Goal: Information Seeking & Learning: Learn about a topic

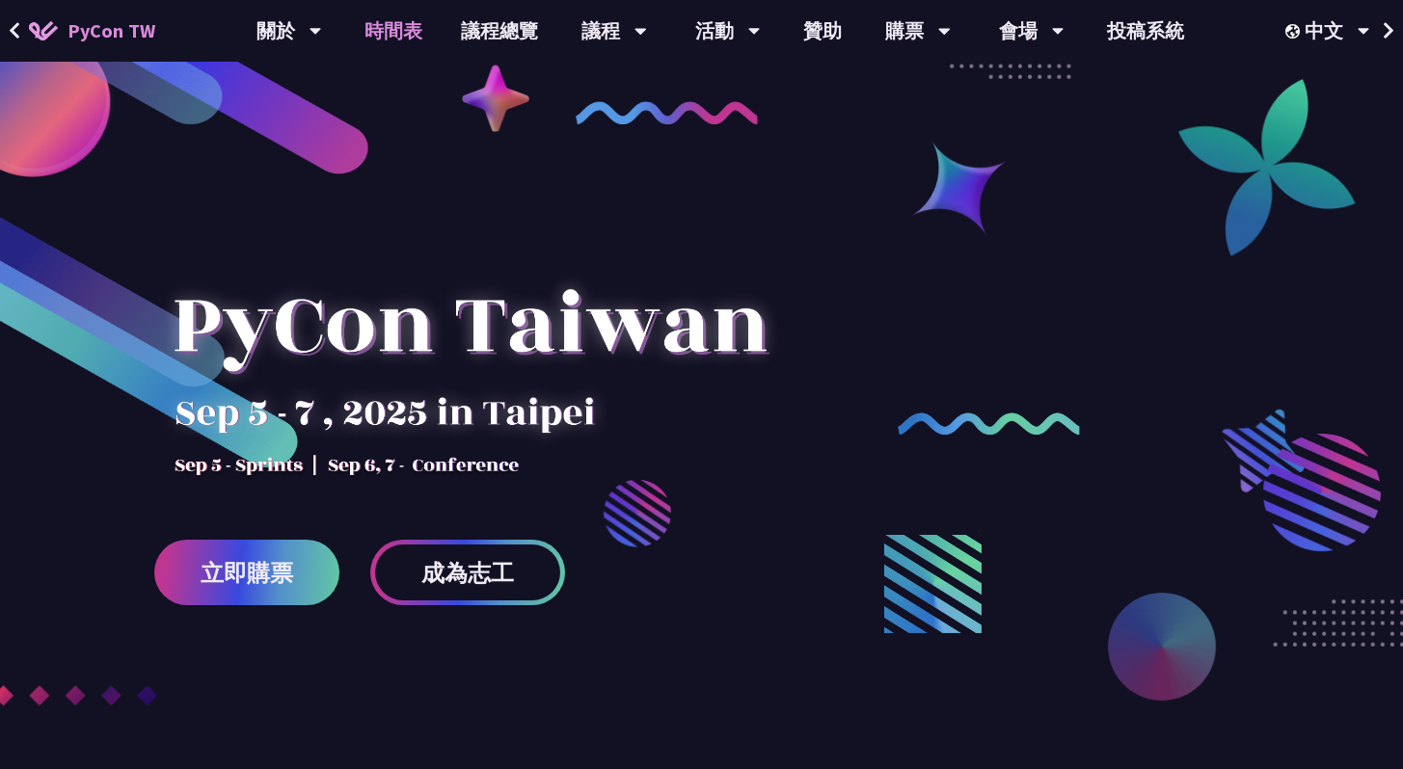
click at [402, 25] on link "時間表" at bounding box center [393, 31] width 96 height 62
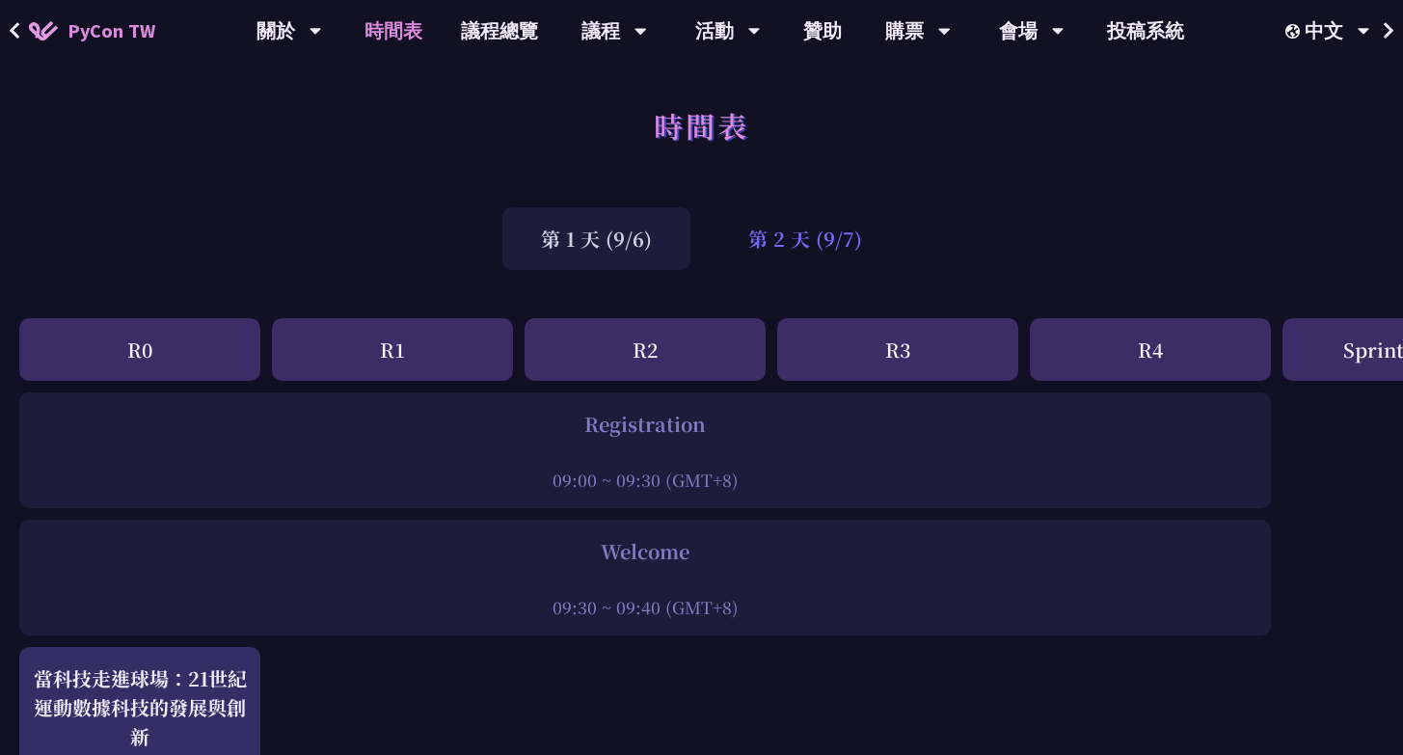
click at [811, 245] on div "第 2 天 (9/7)" at bounding box center [805, 238] width 191 height 63
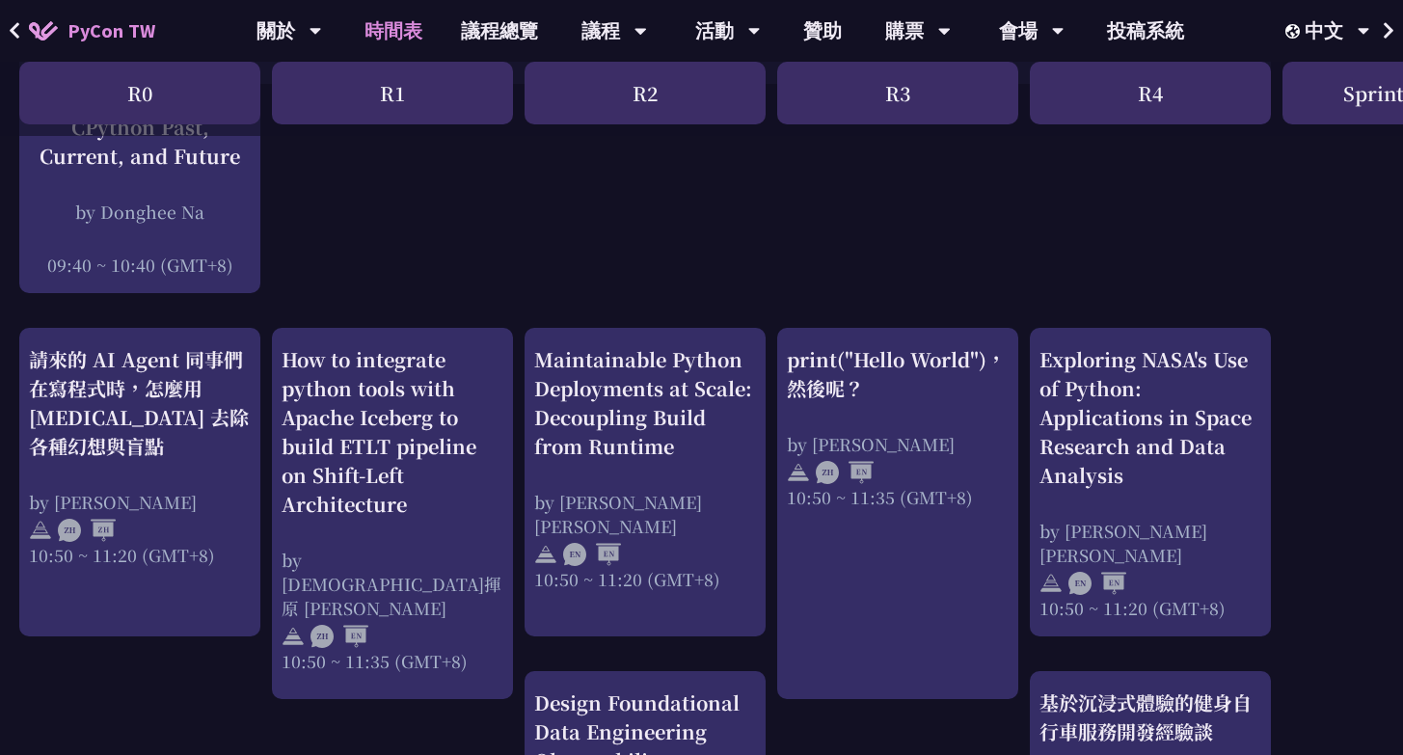
scroll to position [696, 0]
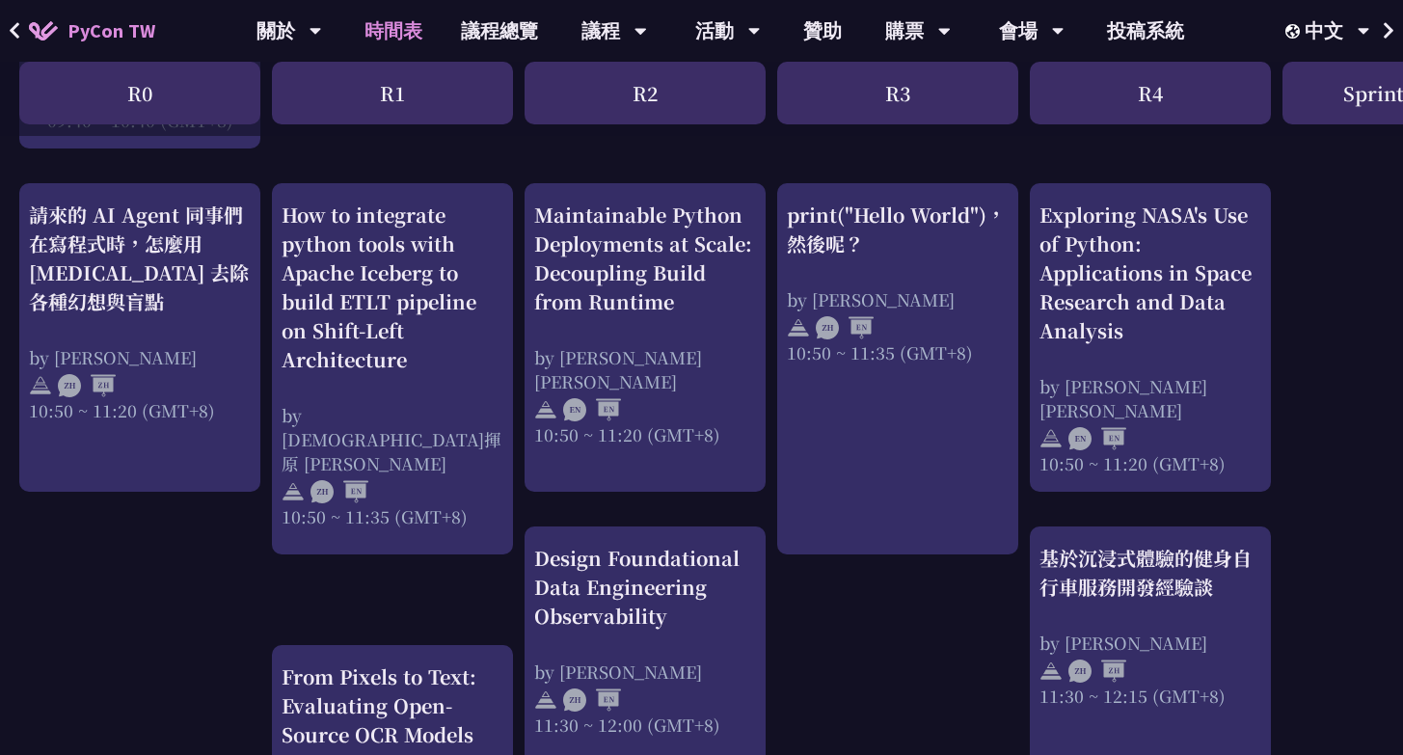
drag, startPoint x: 201, startPoint y: 526, endPoint x: 282, endPoint y: 536, distance: 81.6
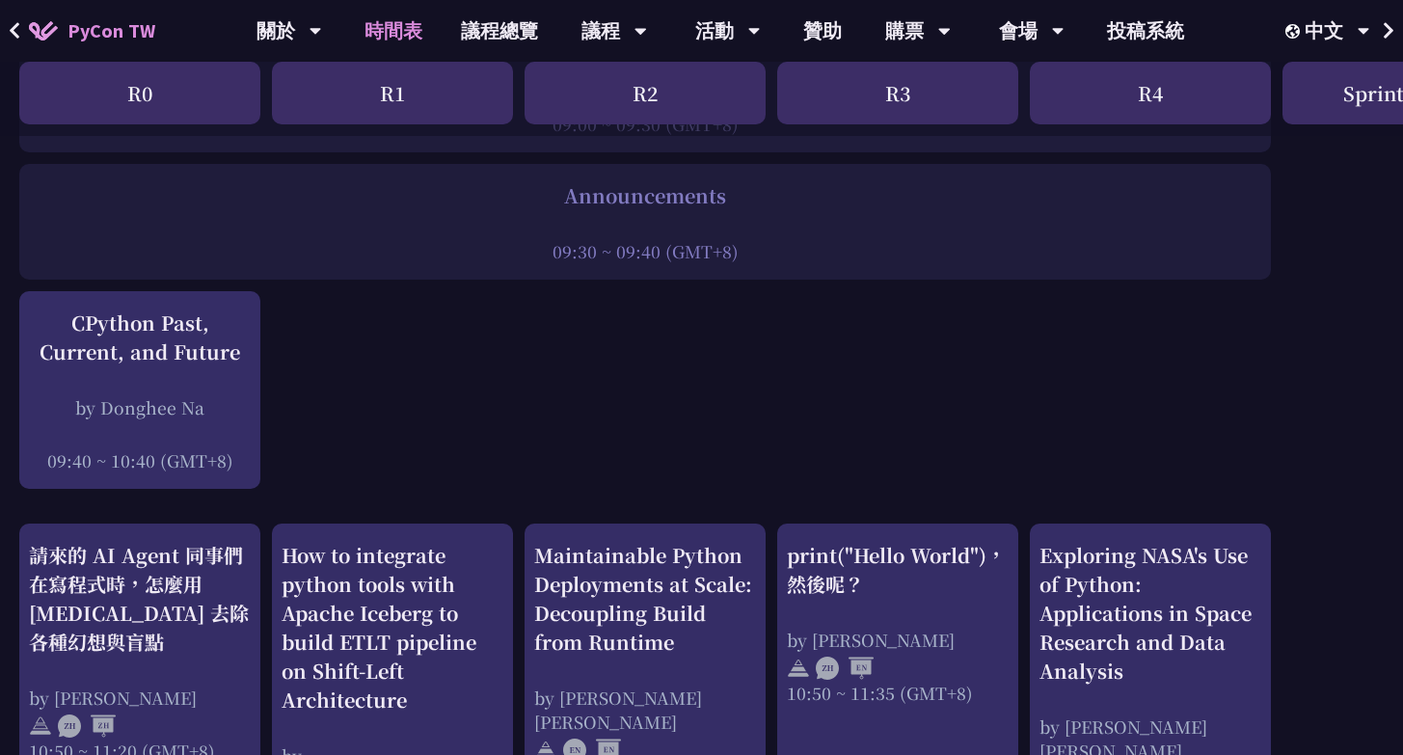
scroll to position [0, 0]
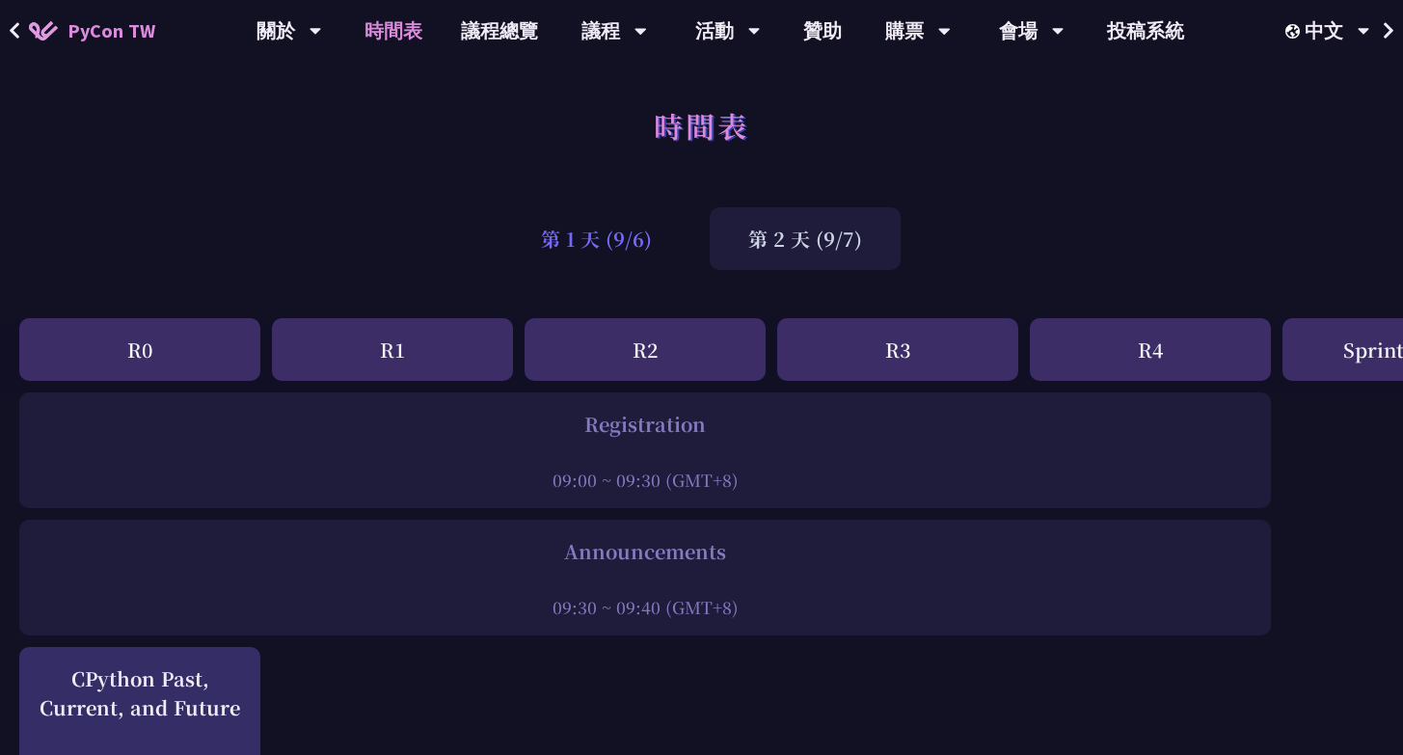
click at [655, 238] on div "第 1 天 (9/6)" at bounding box center [596, 238] width 188 height 63
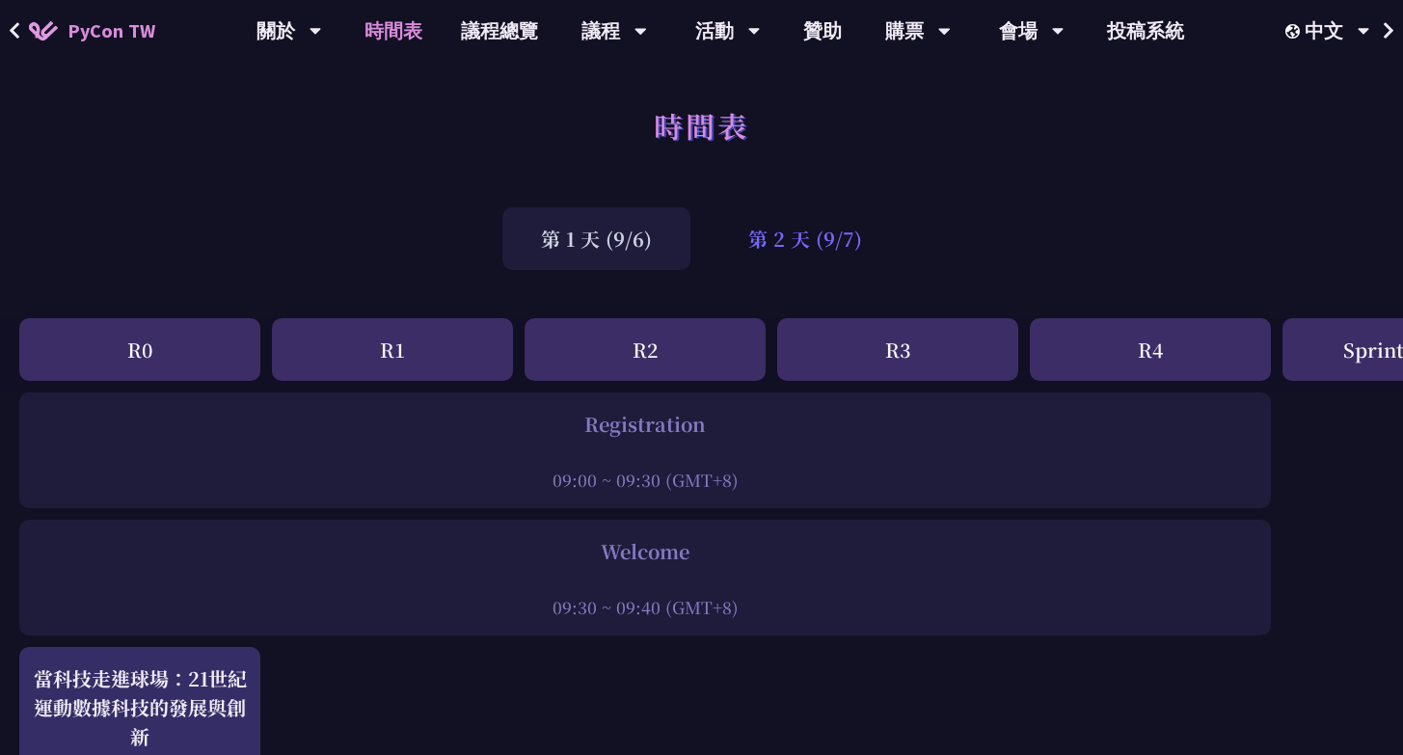
click at [819, 249] on div "第 2 天 (9/7)" at bounding box center [805, 238] width 191 height 63
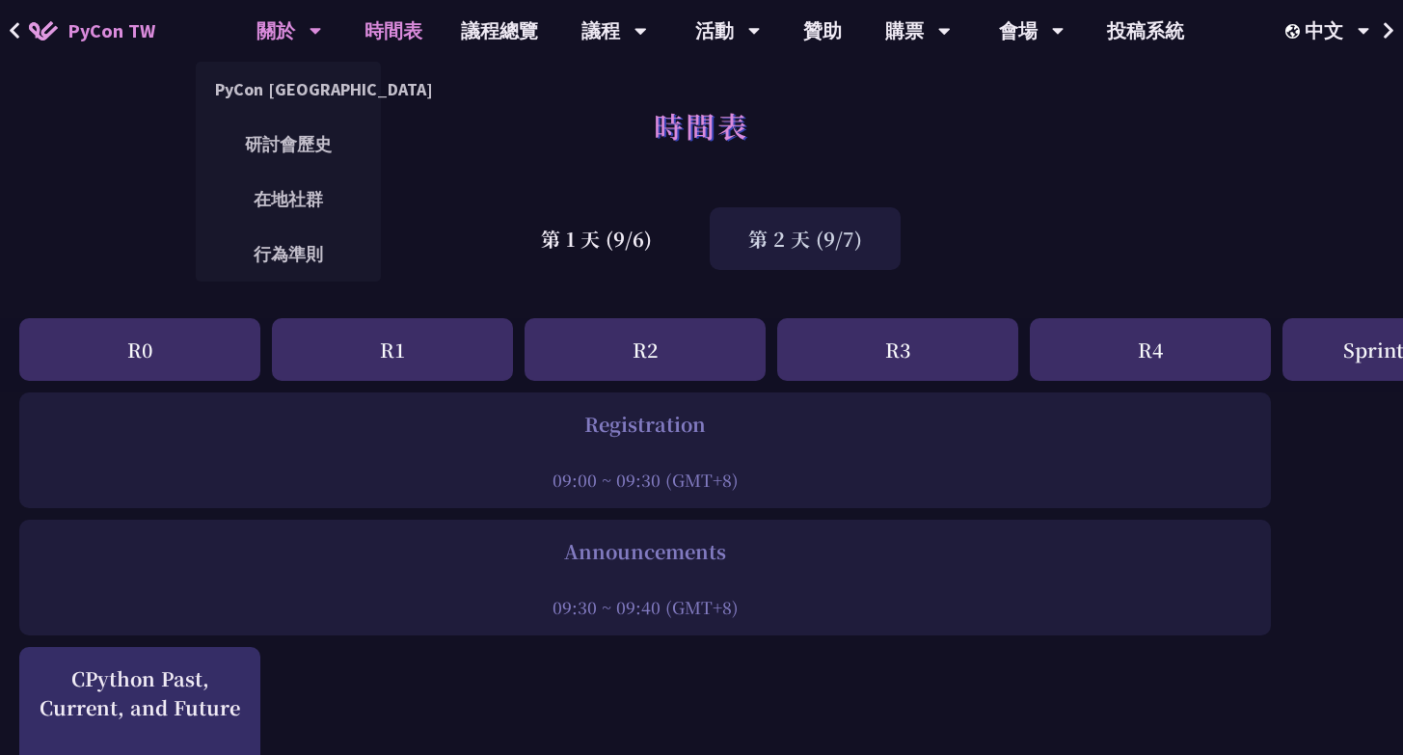
click at [272, 27] on div "關於" at bounding box center [289, 31] width 66 height 62
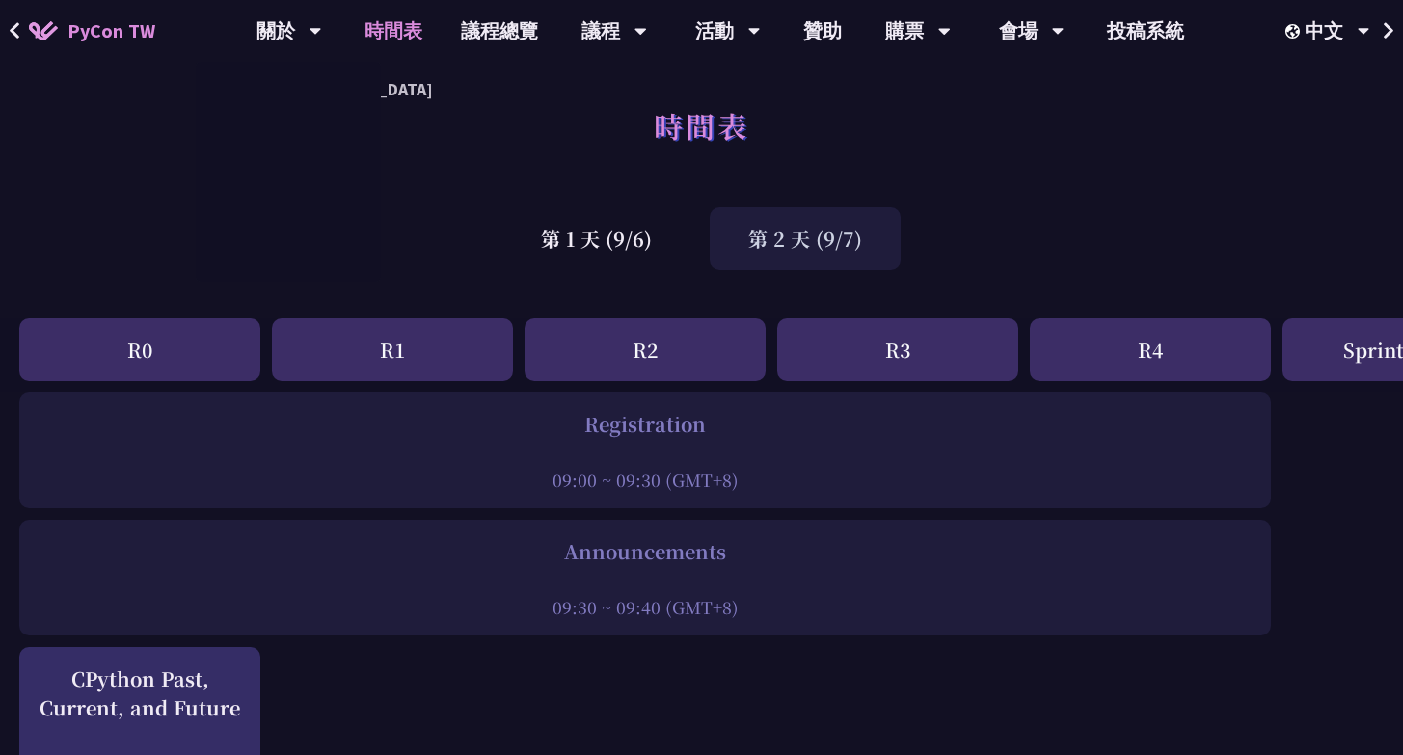
click at [117, 37] on span "PyCon TW" at bounding box center [111, 30] width 88 height 29
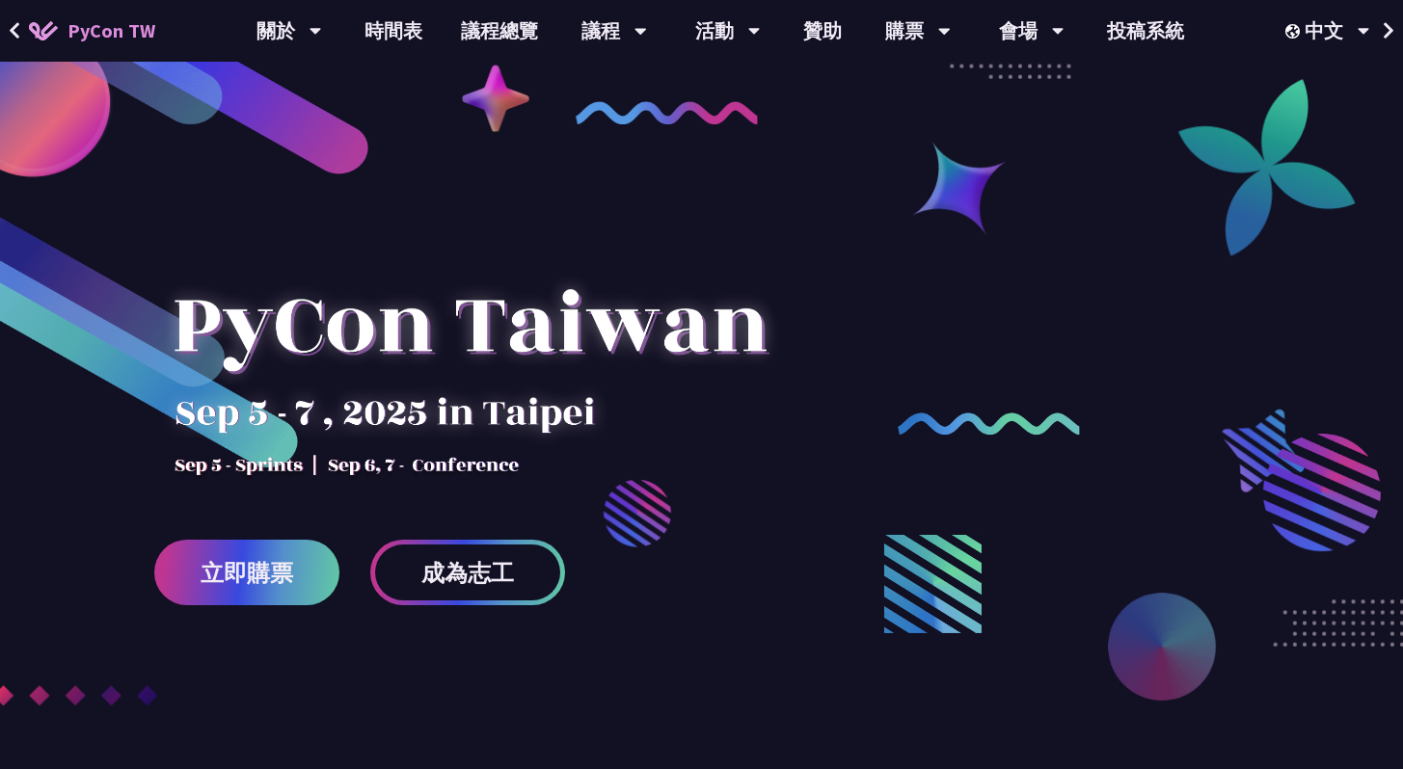
scroll to position [551, 0]
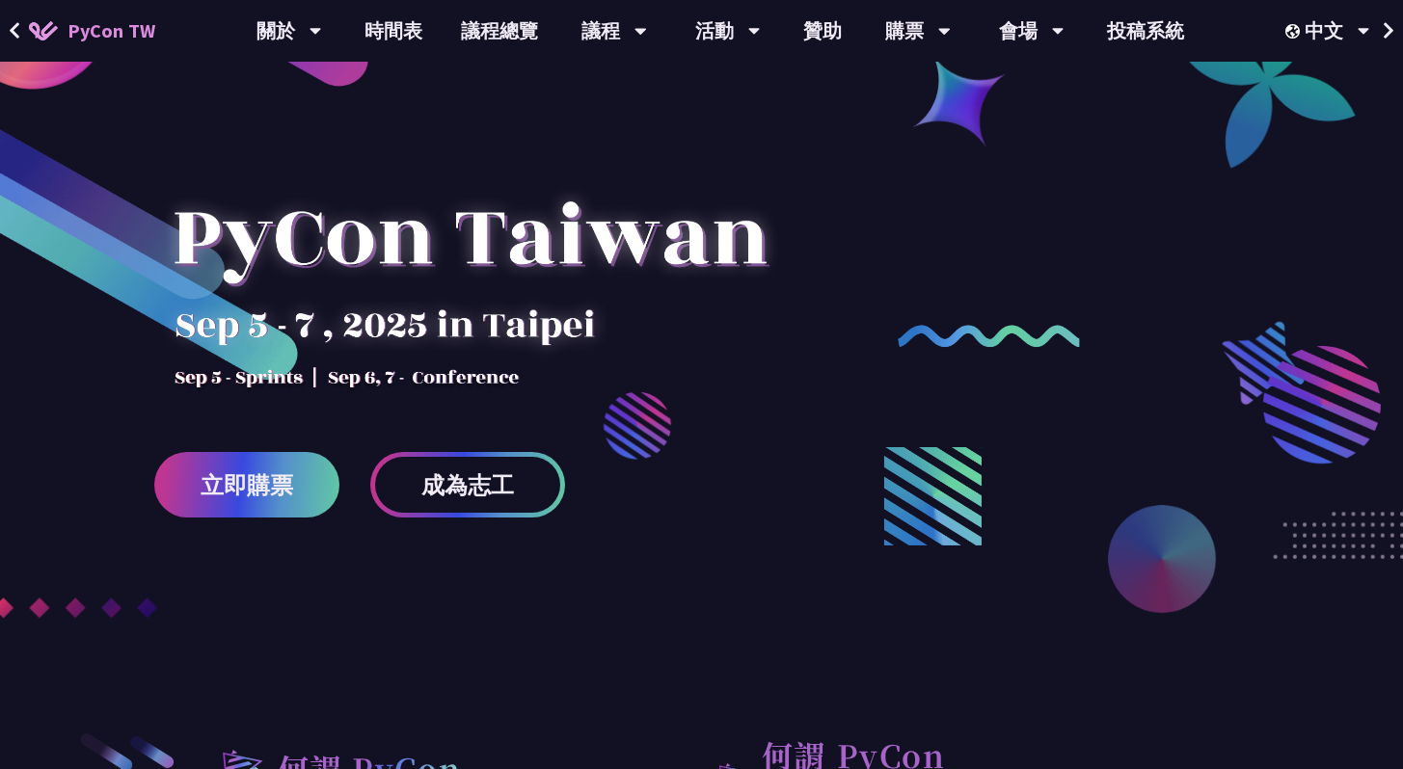
scroll to position [0, 0]
